Goal: Task Accomplishment & Management: Complete application form

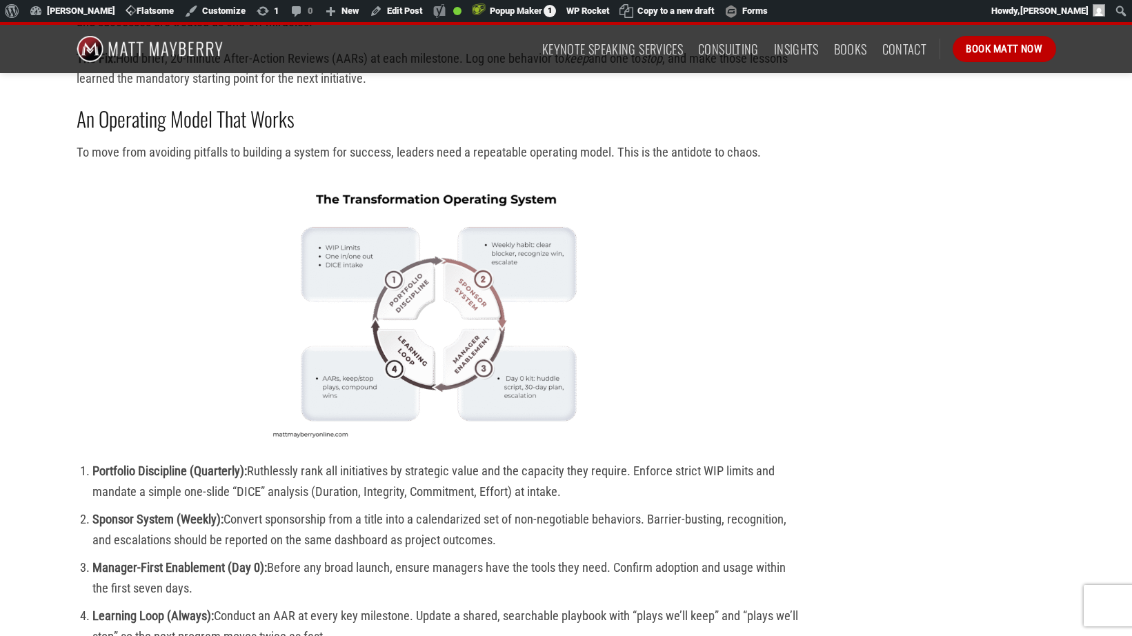
scroll to position [2593, 0]
click at [397, 346] on img at bounding box center [439, 311] width 355 height 266
click at [406, 347] on img at bounding box center [439, 311] width 355 height 266
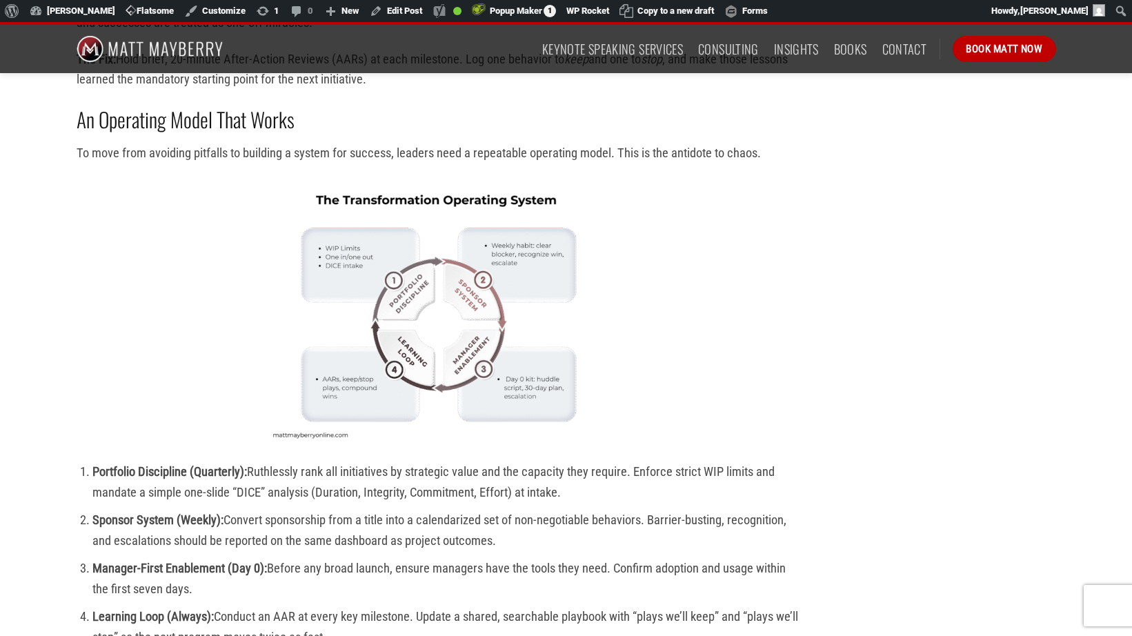
click at [385, 313] on img at bounding box center [439, 312] width 355 height 266
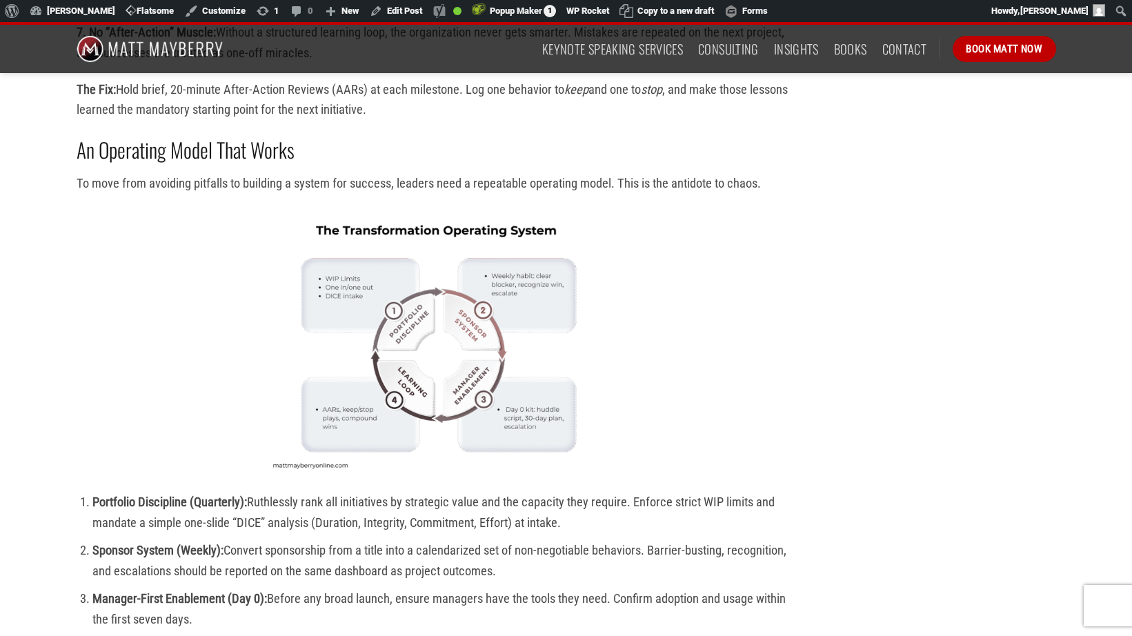
scroll to position [2562, 0]
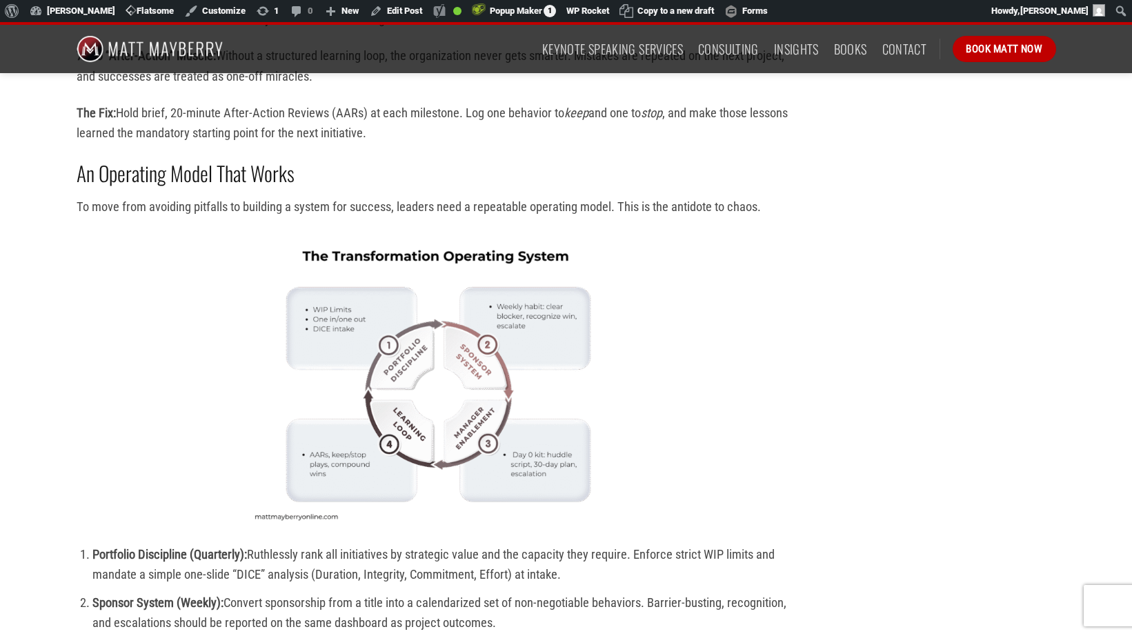
scroll to position [2535, 0]
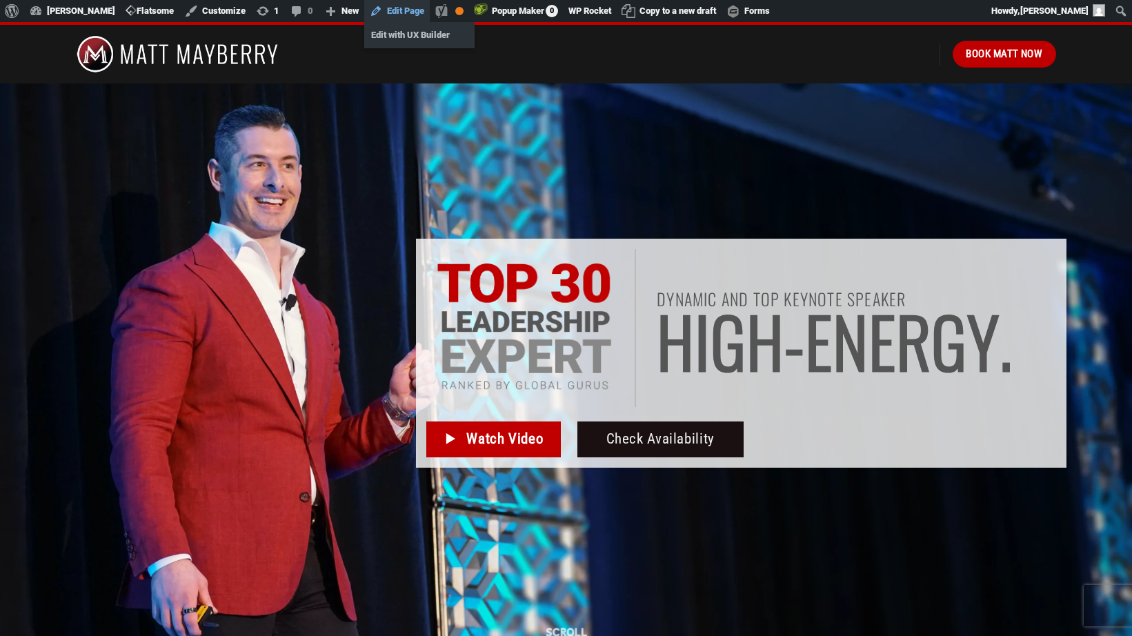
click at [395, 10] on link "Edit Page" at bounding box center [397, 11] width 66 height 22
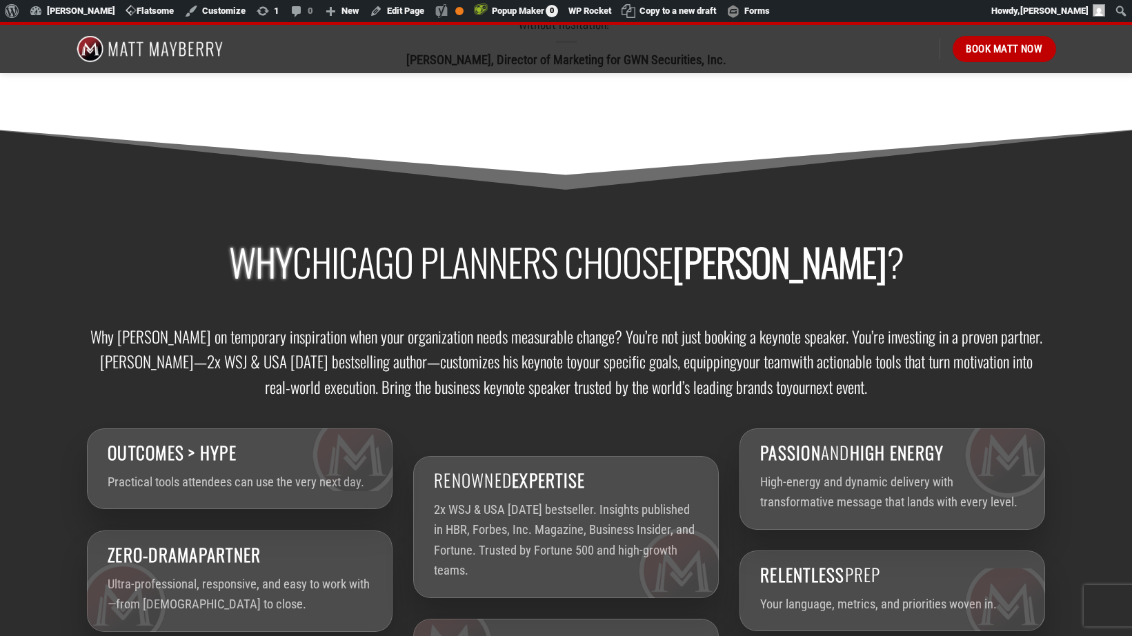
scroll to position [1883, 0]
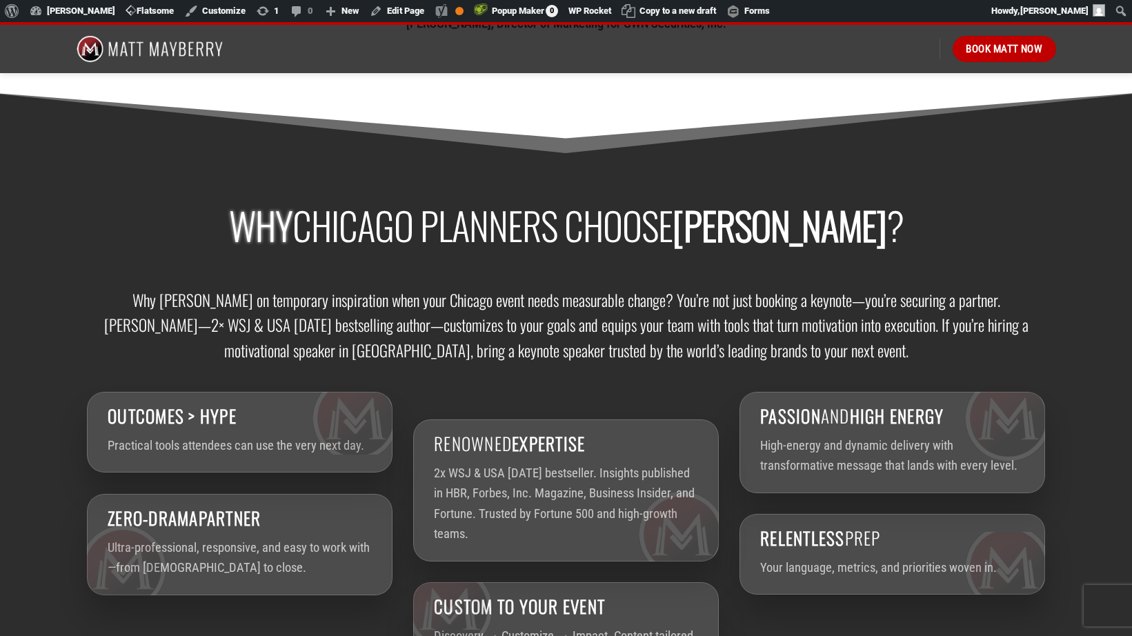
scroll to position [1921, 0]
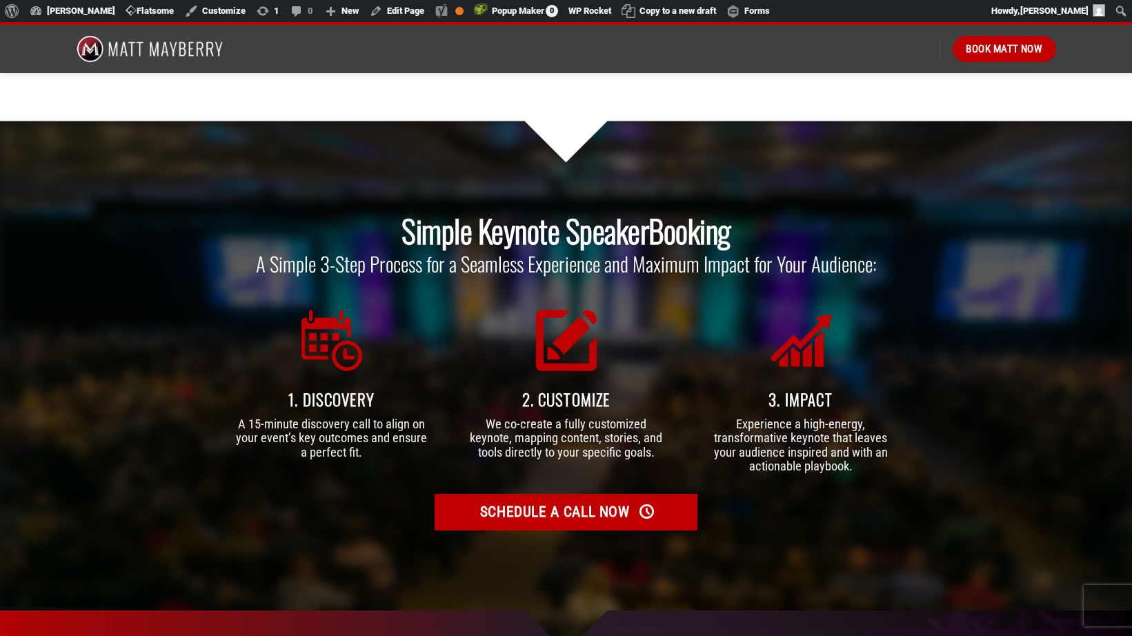
scroll to position [3781, 0]
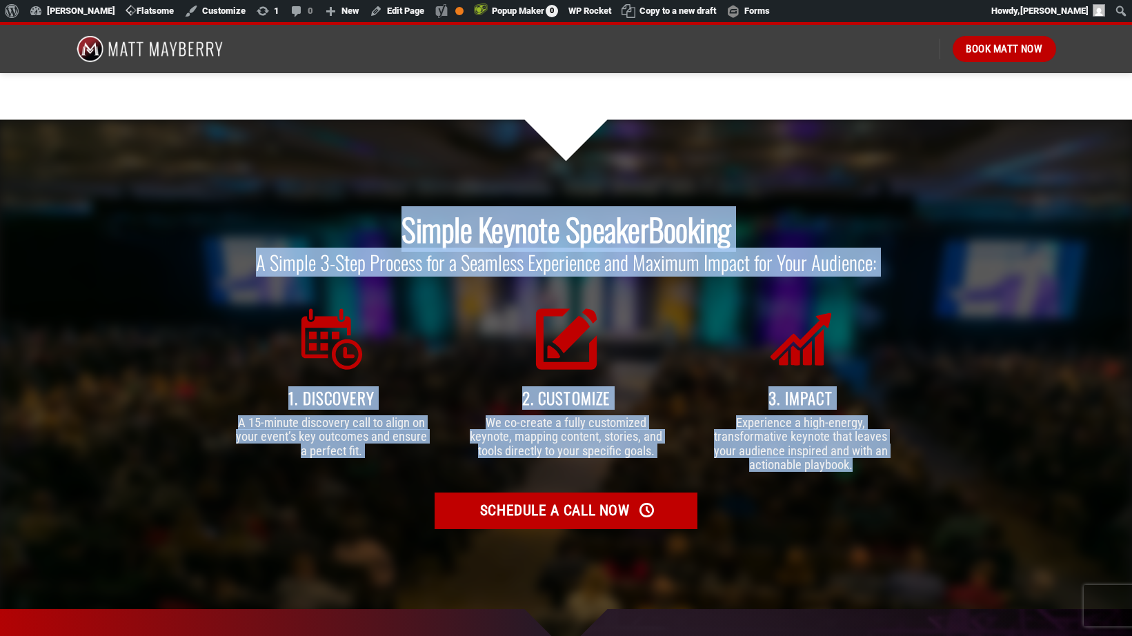
drag, startPoint x: 398, startPoint y: 200, endPoint x: 854, endPoint y: 443, distance: 516.8
click at [854, 443] on div "Simple Keynote Speaker Booking A Simple 3-Step Process for a Seamless Experienc…" at bounding box center [566, 337] width 897 height 311
copy div "Simple Keynote Speaker Booking A Simple 3-Step Process for a Seamless Experienc…"
